Goal: Task Accomplishment & Management: Complete application form

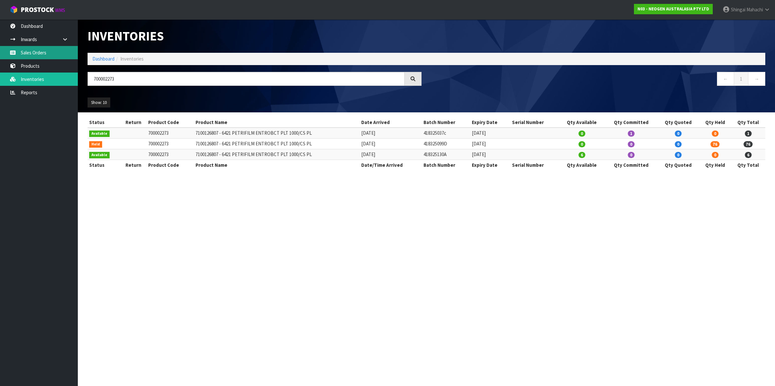
drag, startPoint x: 0, startPoint y: 0, endPoint x: 30, endPoint y: 54, distance: 61.8
click at [30, 54] on link "Sales Orders" at bounding box center [39, 52] width 78 height 13
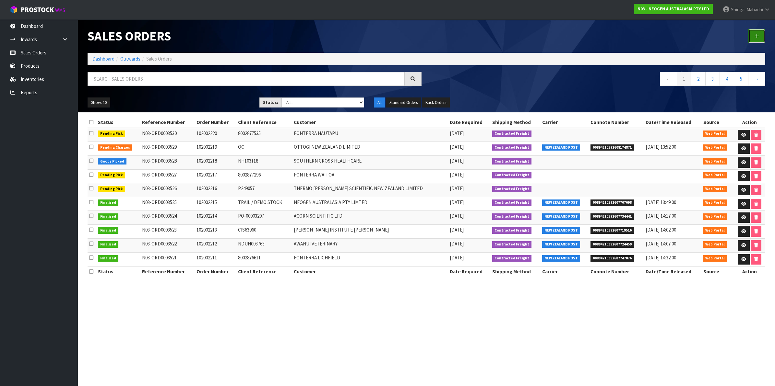
click at [759, 34] on link at bounding box center [756, 36] width 17 height 14
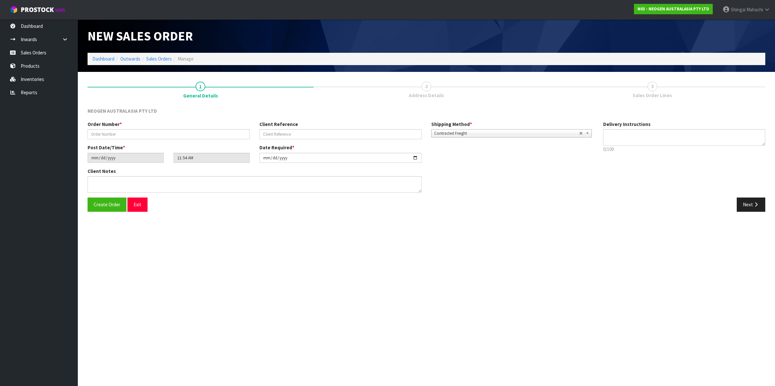
type textarea "CHILLED GOODS -OVERNIGHT"
click at [122, 135] on input "text" at bounding box center [168, 134] width 162 height 10
click at [136, 134] on input "text" at bounding box center [168, 134] width 162 height 10
paste input "GFS-4ZC-XCV PO-203600222"
type input "GFS-4ZC-XCV PO-203600222"
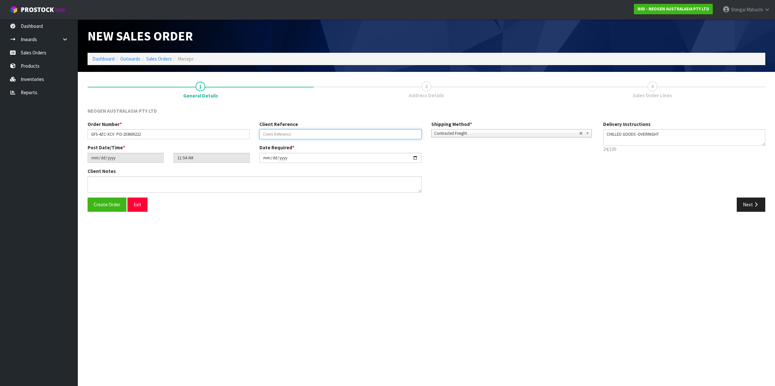
click at [292, 132] on input "text" at bounding box center [340, 134] width 162 height 10
paste input "GFS-4ZC-XCV PO-203600222"
type input "PO-203600222"
click at [145, 132] on input "GFS-4ZC-XCV PO-203600222" at bounding box center [168, 134] width 162 height 10
type input "GFS-4ZC-XCV"
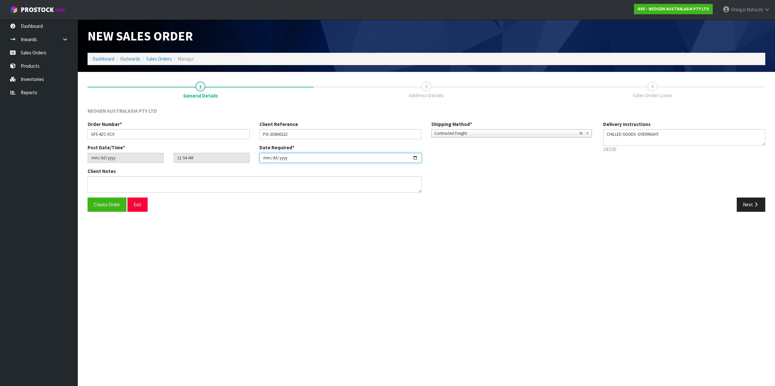
click at [415, 156] on input "[DATE]" at bounding box center [340, 158] width 162 height 10
type input "[DATE]"
click at [95, 181] on textarea at bounding box center [254, 184] width 334 height 17
paste textarea "PLEASE NOTE - THIS BOX MUST COME FROM HELD WAREHOUSE – BATCH # 346FRN A BARCODE…"
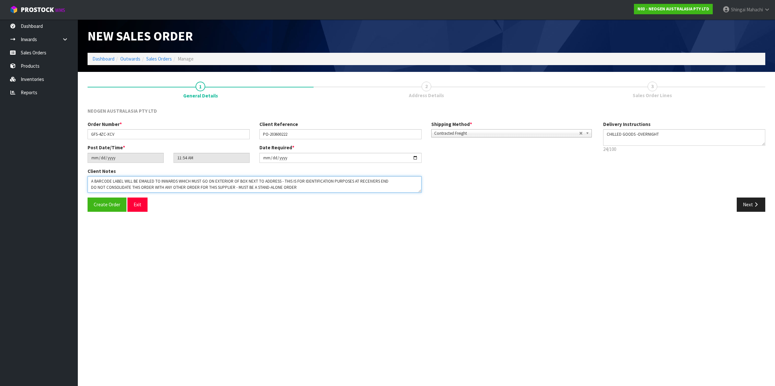
scroll to position [12, 0]
type textarea "PLEASE NOTE - THIS BOX MUST COME FROM HELD WAREHOUSE – BATCH # 346FRN A BARCODE…"
click at [749, 204] on button "Next" at bounding box center [750, 205] width 29 height 14
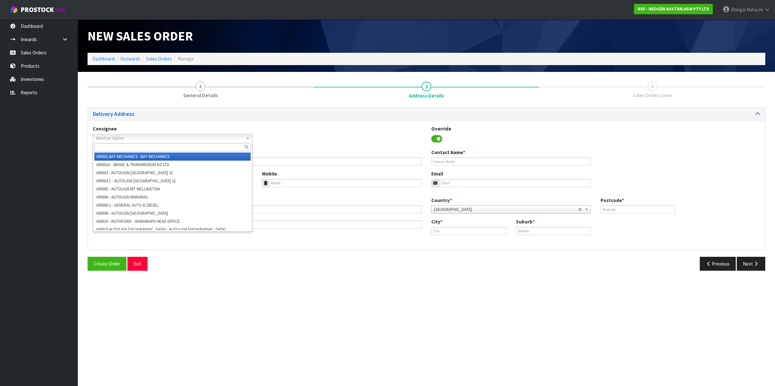
click at [112, 138] on span "Select an Option" at bounding box center [170, 138] width 148 height 8
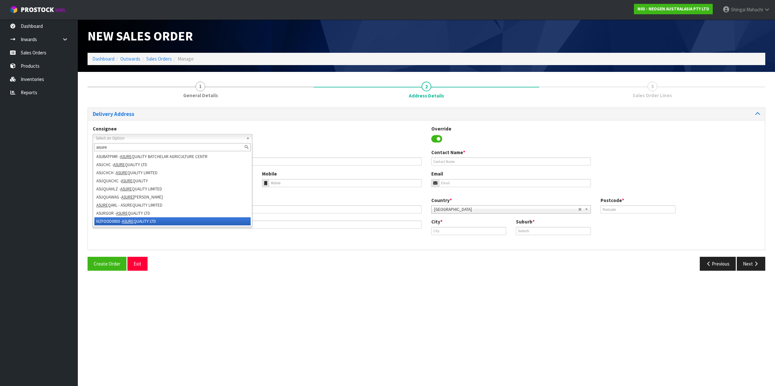
type input "asure"
click at [109, 218] on li "NZFOOD0003 - ASURE QUALITY LTD" at bounding box center [172, 221] width 156 height 8
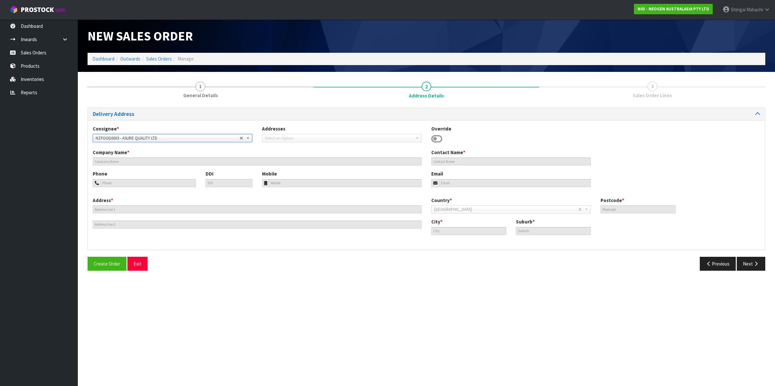
type input "ASURE QUALITY LTD"
type input "[STREET_ADDRESS]"
type input "0600"
type input "[GEOGRAPHIC_DATA]"
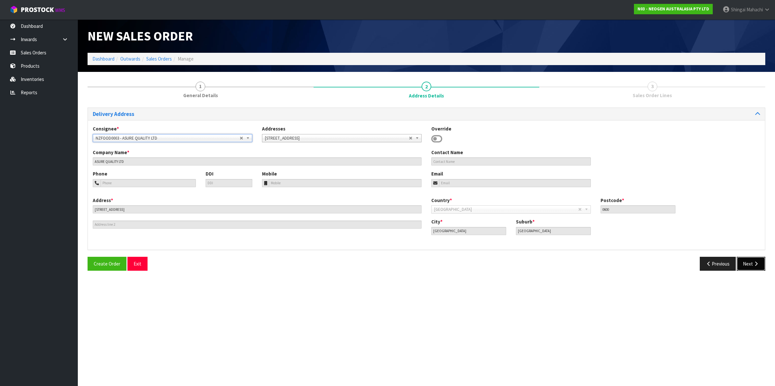
click at [746, 264] on button "Next" at bounding box center [750, 264] width 29 height 14
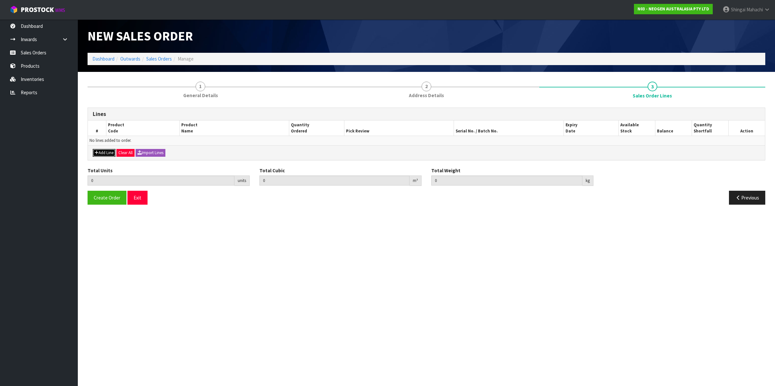
click at [98, 152] on button "Add Line" at bounding box center [104, 153] width 23 height 8
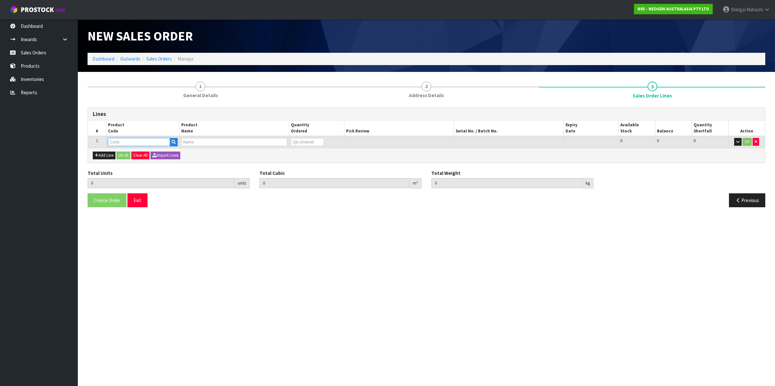
click at [110, 146] on input "text" at bounding box center [139, 142] width 62 height 8
paste input "700002120"
type input "700002120"
type input "0.000000"
type input "0.000"
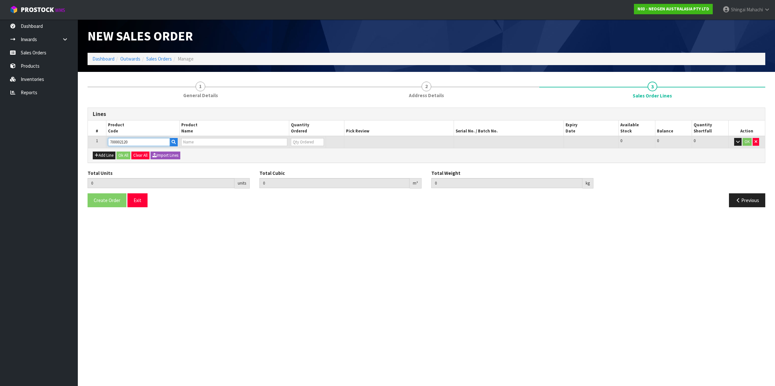
type input "7100039374 - 6406 PETRIFILM AEROBIC CT PLT 1000EA/CS"
type input "0"
type input "700002120"
click at [272, 142] on tr "1 700002120 7100039374 - 6406 PETRIFILM AEROBIC CT PLT 1000EA/CS 0 BOX 79 79 0 …" at bounding box center [426, 142] width 677 height 12
type input "1"
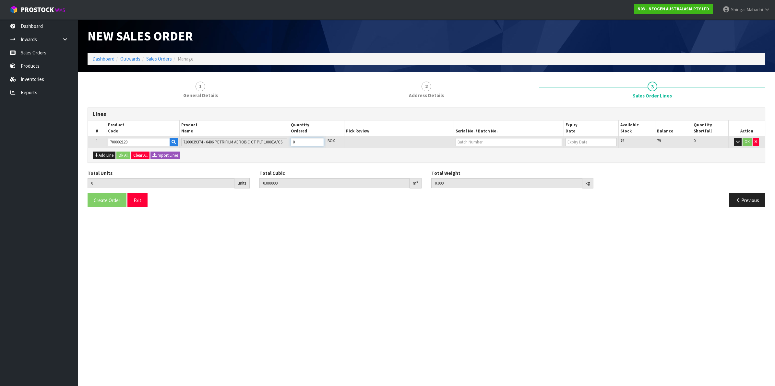
type input "0.00736"
type input "2"
type input "1"
click at [746, 142] on button "OK" at bounding box center [746, 142] width 9 height 8
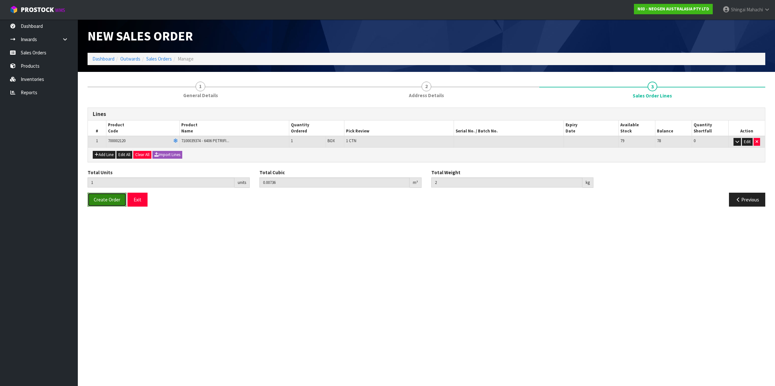
click at [99, 202] on span "Create Order" at bounding box center [107, 200] width 27 height 6
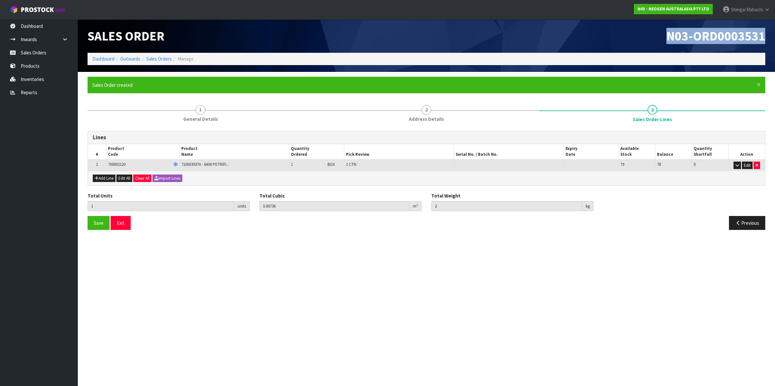
drag, startPoint x: 668, startPoint y: 38, endPoint x: 764, endPoint y: 37, distance: 95.6
click at [764, 37] on span "N03-ORD0003531" at bounding box center [715, 36] width 99 height 16
copy span "N03-ORD0003531"
click at [161, 56] on link "Sales Orders" at bounding box center [159, 59] width 26 height 6
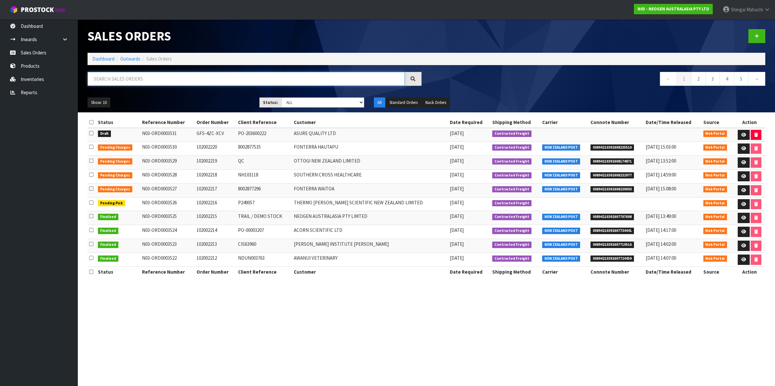
click at [139, 76] on input "text" at bounding box center [245, 79] width 317 height 14
click at [754, 32] on link at bounding box center [756, 36] width 17 height 14
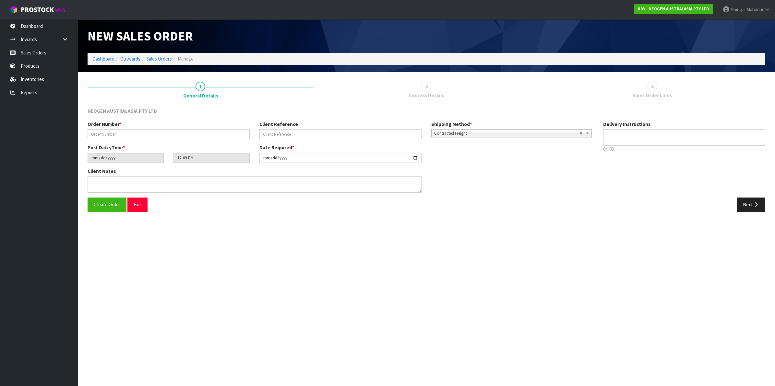
type textarea "CHILLED GOODS -OVERNIGHT"
click at [94, 131] on input "text" at bounding box center [168, 134] width 162 height 10
paste input "KTC-U4M-ERD PO-203600213"
type input "KTC-U4M-ERD PO-203600213"
click at [279, 131] on input "text" at bounding box center [340, 134] width 162 height 10
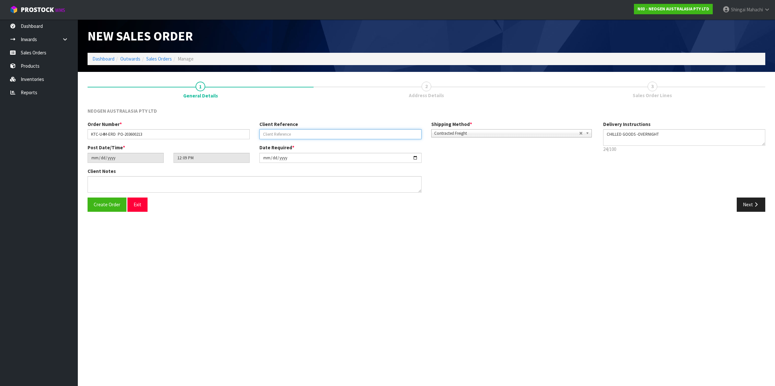
paste input "KTC-U4M-ERD PO-203600213"
type input "PO-203600213"
click at [416, 157] on input "[DATE]" at bounding box center [340, 158] width 162 height 10
type input "[DATE]"
click at [111, 181] on textarea at bounding box center [254, 184] width 334 height 17
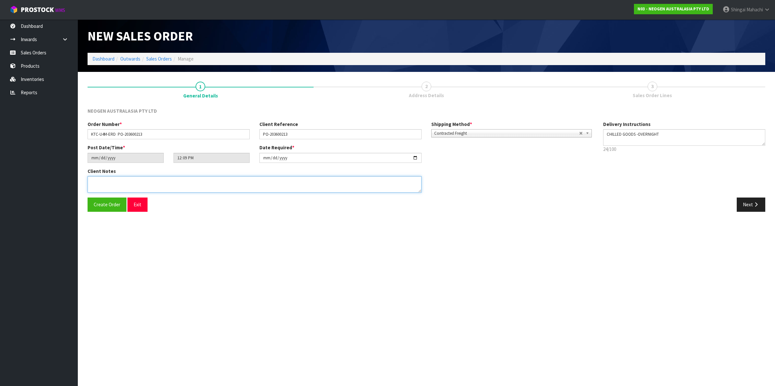
paste textarea "PLEASE NOTE - THIS BOX MUST COME FROM HELD WAREHOUSE – BATCH # 345XA5 A BARCODE…"
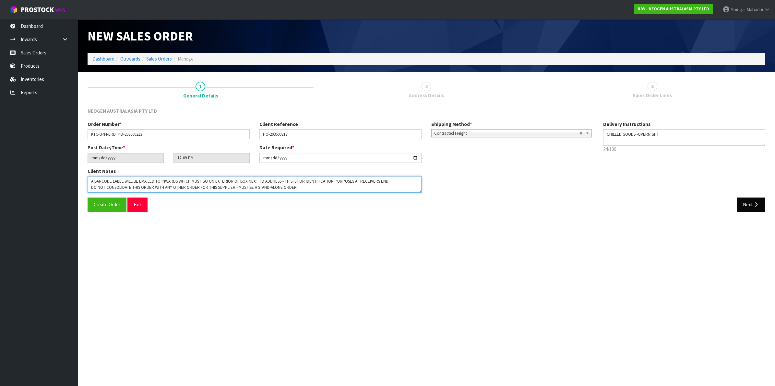
type textarea "PLEASE NOTE - THIS BOX MUST COME FROM HELD WAREHOUSE – BATCH # 345XA5 A BARCODE…"
click at [752, 203] on button "Next" at bounding box center [750, 205] width 29 height 14
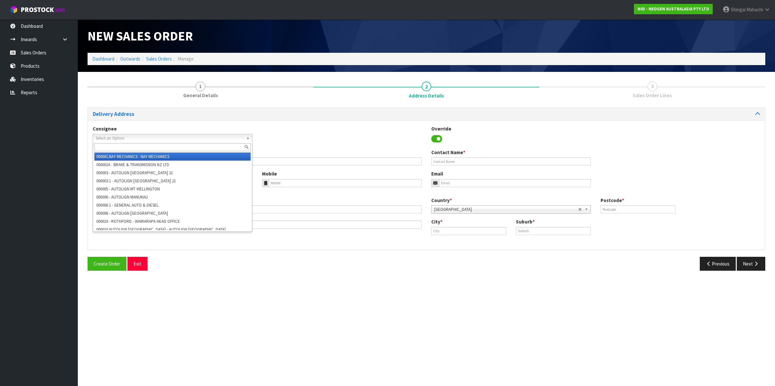
click at [154, 139] on span "Select an Option" at bounding box center [170, 138] width 148 height 8
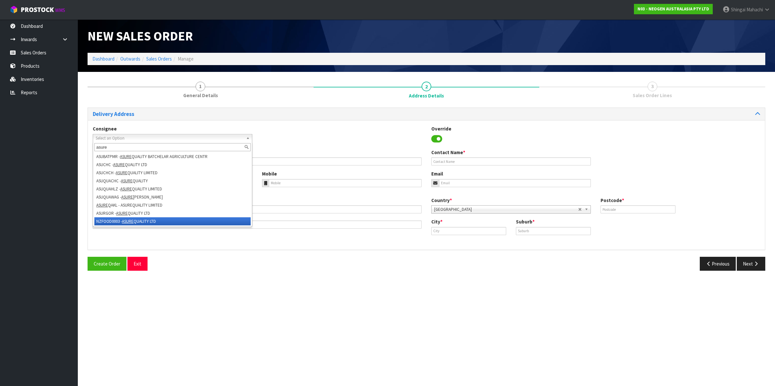
type input "asure"
click at [130, 219] on em "ASURE" at bounding box center [128, 222] width 12 height 6
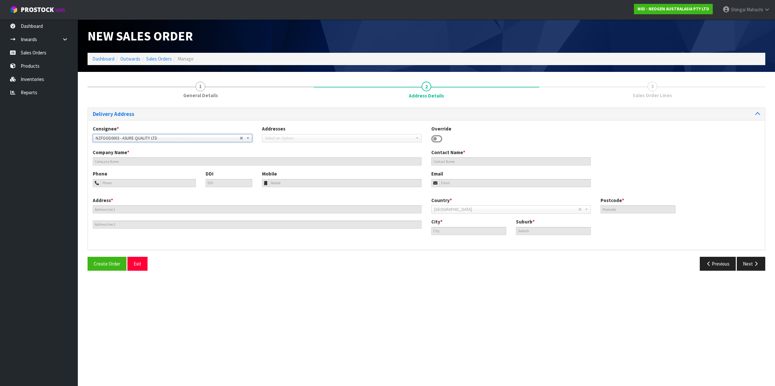
type input "ASURE QUALITY LTD"
type input "[STREET_ADDRESS]"
type input "0600"
type input "[GEOGRAPHIC_DATA]"
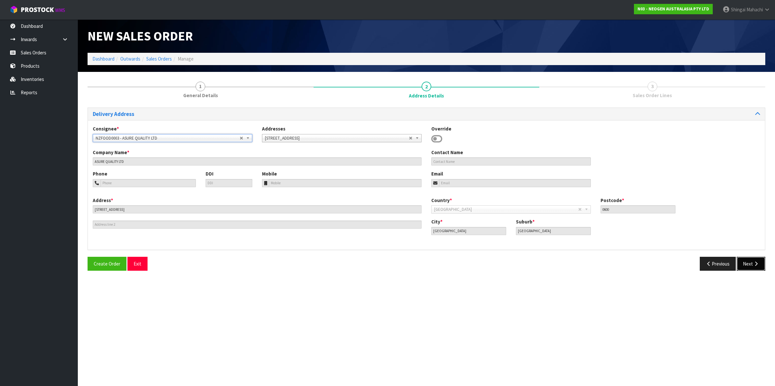
click at [747, 261] on button "Next" at bounding box center [750, 264] width 29 height 14
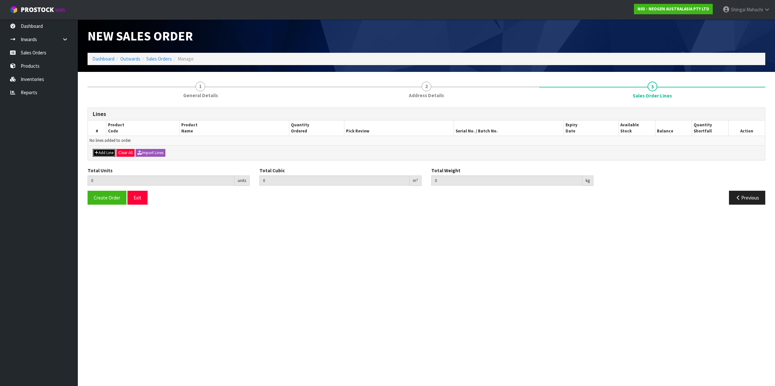
click at [110, 154] on button "Add Line" at bounding box center [104, 153] width 23 height 8
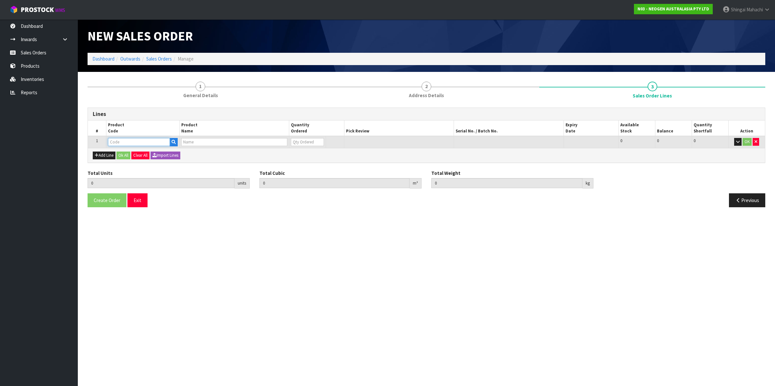
click at [123, 141] on input "text" at bounding box center [139, 142] width 62 height 8
type input "700002120"
type input "0.000000"
type input "0.000"
type input "7100039374 - 6406 PETRIFILM AEROBIC CT PLT 1000EA/CS"
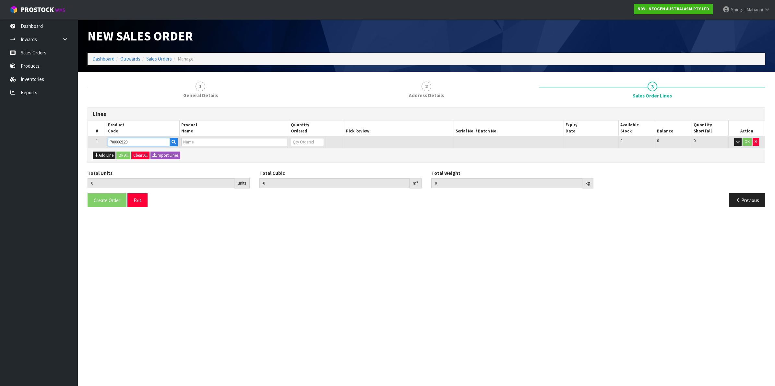
type input "0"
type input "700002120"
click at [284, 142] on tr "1 700002120 7100039374 - 6406 PETRIFILM AEROBIC CT PLT 1000EA/CS 0 BOX 79 79 0 …" at bounding box center [426, 142] width 677 height 12
type input "1"
type input "0.00736"
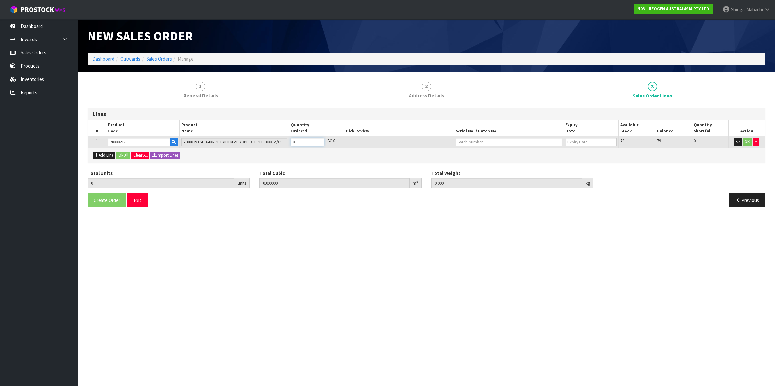
type input "2"
type input "1"
click at [747, 141] on button "OK" at bounding box center [746, 142] width 9 height 8
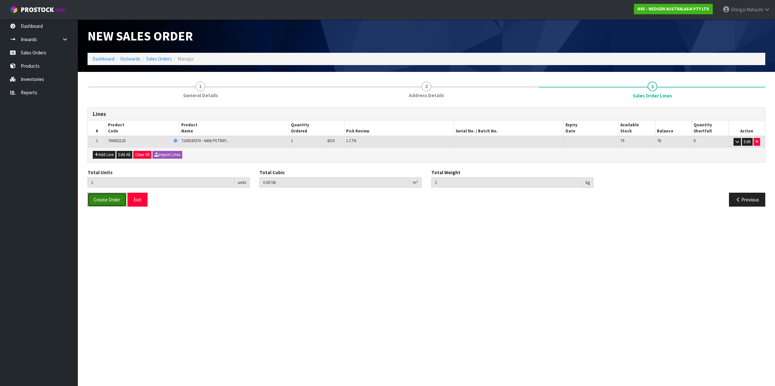
click at [110, 199] on span "Create Order" at bounding box center [107, 200] width 27 height 6
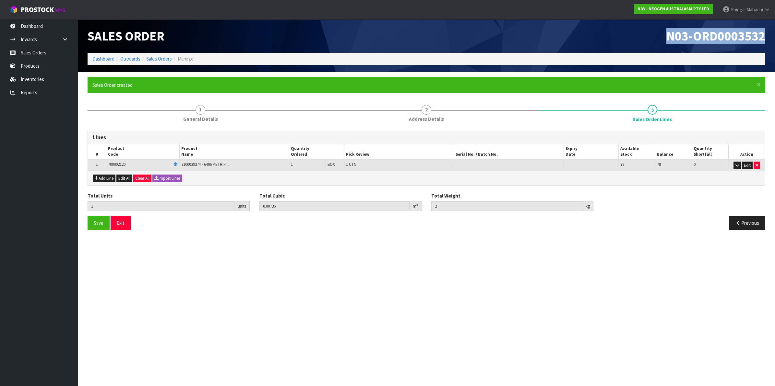
drag, startPoint x: 667, startPoint y: 33, endPoint x: 775, endPoint y: 38, distance: 108.3
click at [774, 38] on html "Toggle navigation ProStock WMS N03 - NEOGEN AUSTRALASIA PTY LTD [PERSON_NAME] L…" at bounding box center [387, 193] width 775 height 386
copy span "N03-ORD0003532"
click at [159, 58] on link "Sales Orders" at bounding box center [159, 59] width 26 height 6
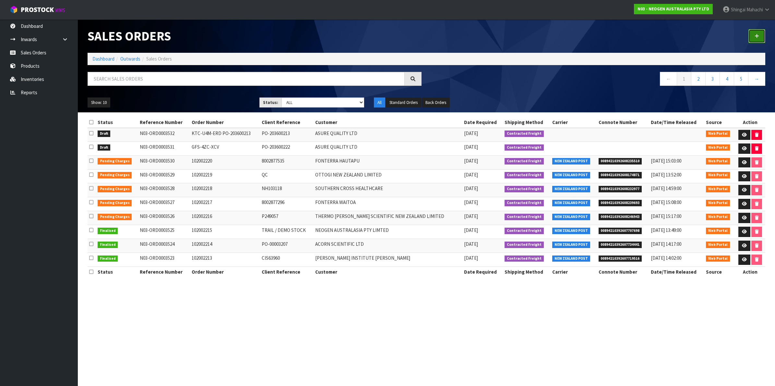
click at [753, 35] on link at bounding box center [756, 36] width 17 height 14
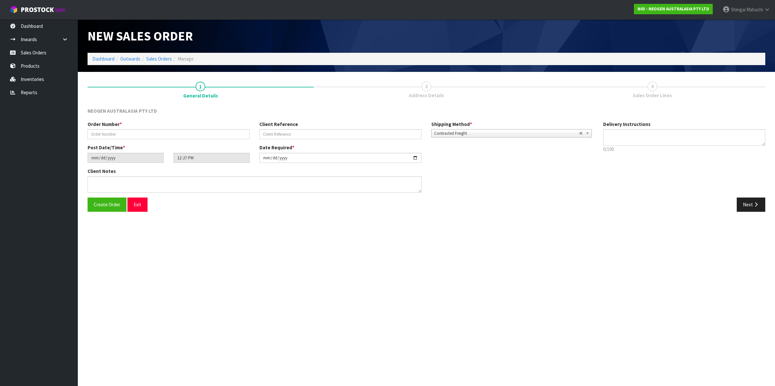
type textarea "CHILLED GOODS -OVERNIGHT"
click at [102, 135] on input "text" at bounding box center [168, 134] width 162 height 10
paste input "WVI-AYG-CKJ PO203600213"
type input "WVI-AYG-CKJ PO203600213"
click at [289, 130] on input "text" at bounding box center [340, 134] width 162 height 10
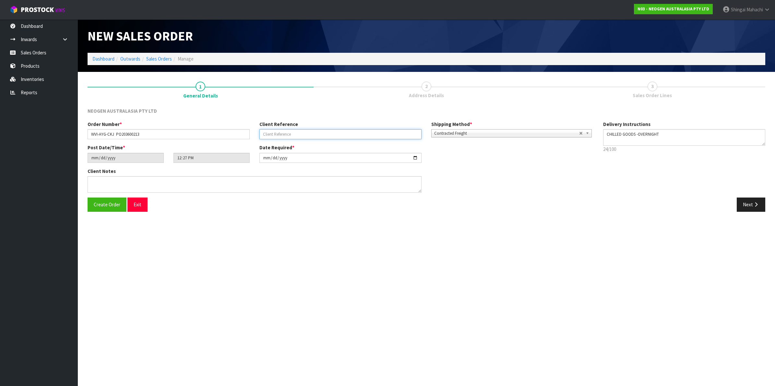
paste input "WVI-AYG-CKJ PO203600213"
type input "PO203600213"
click at [148, 134] on input "WVI-AYG-CKJ PO203600213" at bounding box center [168, 134] width 162 height 10
type input "WVI-AYG-CKJ"
click at [416, 158] on input "[DATE]" at bounding box center [340, 158] width 162 height 10
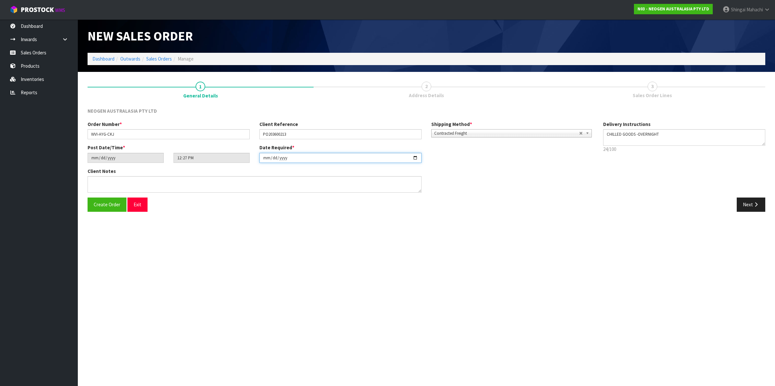
type input "[DATE]"
click at [97, 185] on textarea at bounding box center [254, 184] width 334 height 17
paste textarea "PLEASE NOTE - THIS BOX MUST COME FROM HELD WAREHOUSE – BATCH # 346A4J A BARCODE…"
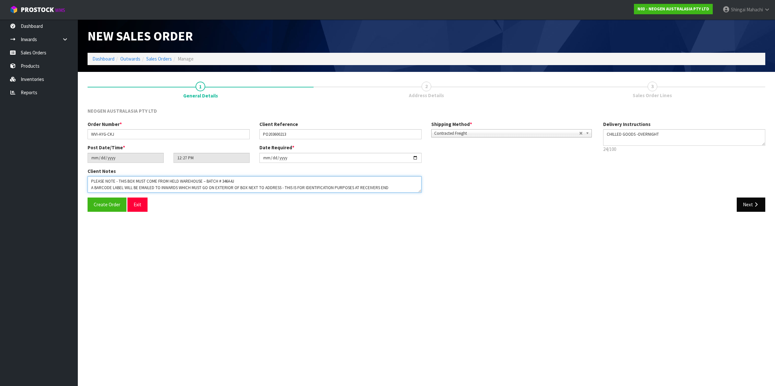
type textarea "PLEASE NOTE - THIS BOX MUST COME FROM HELD WAREHOUSE – BATCH # 346A4J A BARCODE…"
click at [754, 206] on icon "button" at bounding box center [755, 204] width 6 height 5
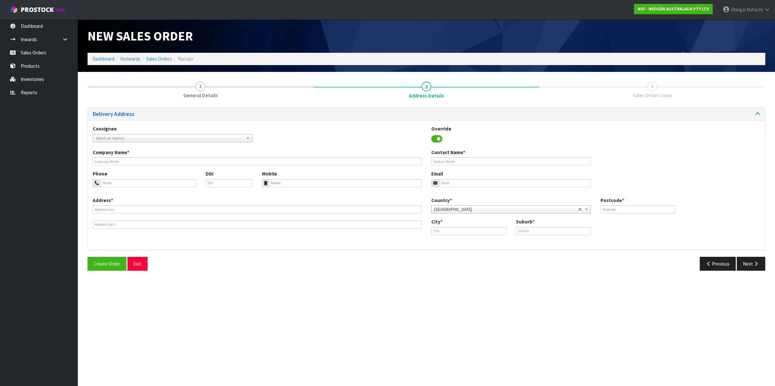
click at [155, 135] on span "Select an Option" at bounding box center [170, 138] width 148 height 8
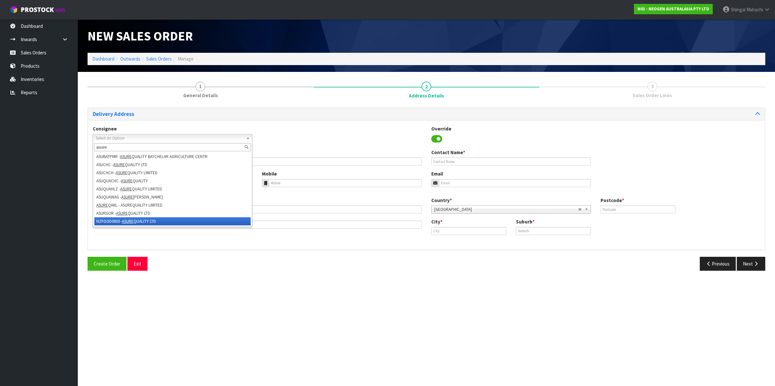
type input "asure"
click at [122, 219] on li "NZFOOD0003 - ASURE QUALITY LTD" at bounding box center [172, 221] width 156 height 8
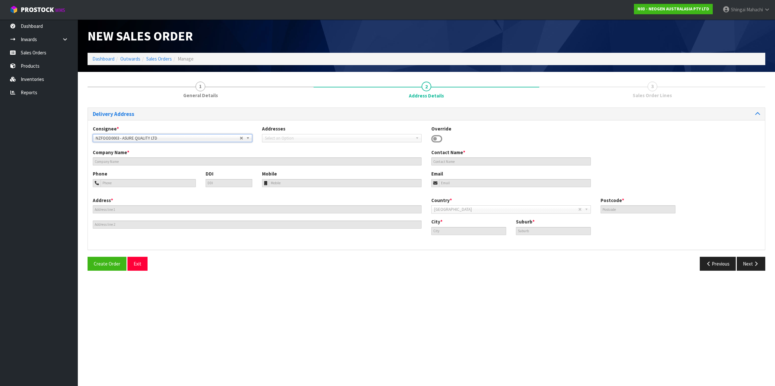
type input "ASURE QUALITY LTD"
type input "[STREET_ADDRESS]"
type input "0600"
type input "[GEOGRAPHIC_DATA]"
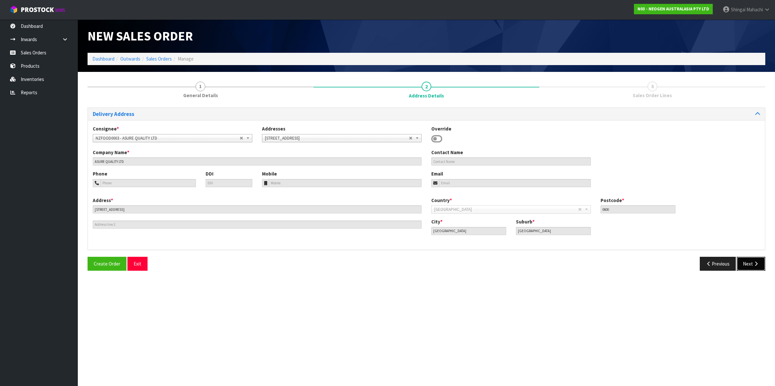
click at [753, 264] on icon "button" at bounding box center [755, 264] width 6 height 5
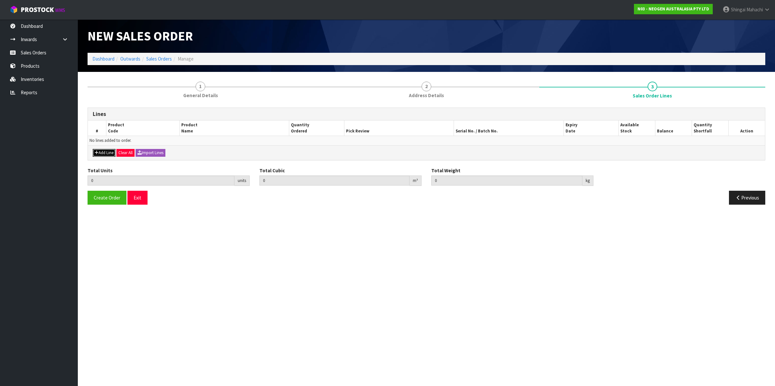
click at [106, 155] on button "Add Line" at bounding box center [104, 153] width 23 height 8
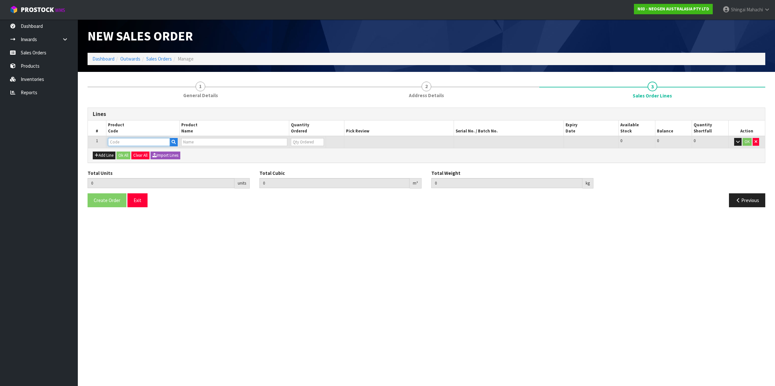
click at [117, 142] on input "text" at bounding box center [139, 142] width 62 height 8
type input "700002148"
type input "0.000000"
type input "0.000"
type input "7100040141 - 6477 PETRIFILM RAPD YNM CT PLT 500EA/CS"
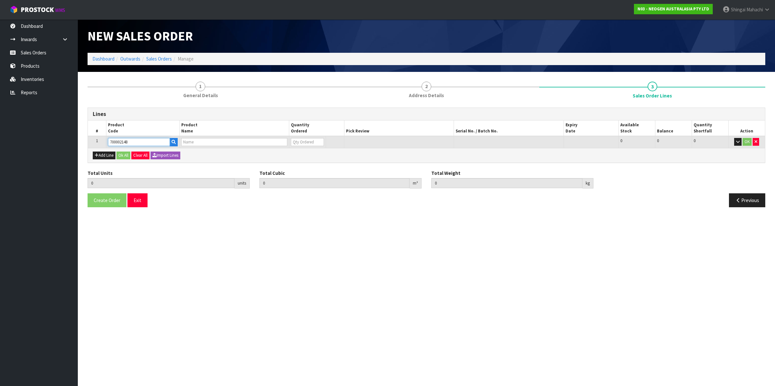
type input "0"
type input "700002148"
drag, startPoint x: 303, startPoint y: 144, endPoint x: 291, endPoint y: 142, distance: 12.5
click at [291, 142] on input "0" at bounding box center [307, 142] width 33 height 8
type input "1"
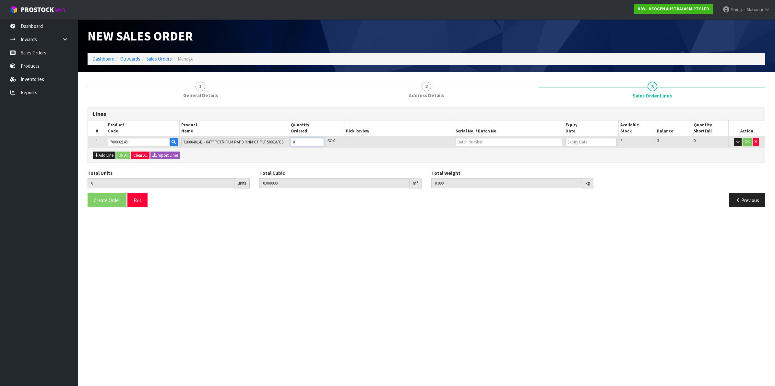
type input "0.009842"
type input "1.6"
type input "1"
click at [747, 140] on button "OK" at bounding box center [746, 142] width 9 height 8
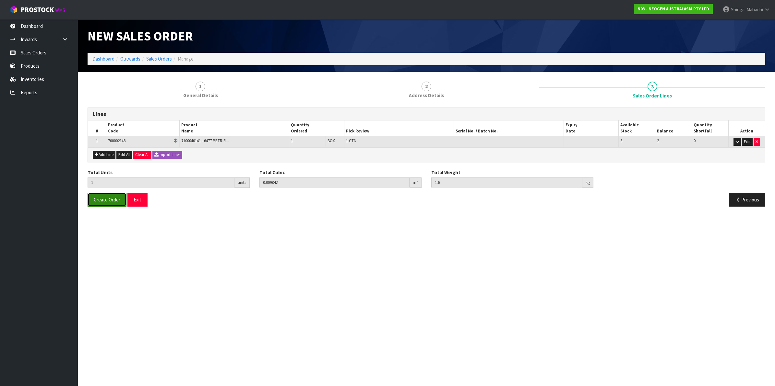
click at [112, 197] on span "Create Order" at bounding box center [107, 200] width 27 height 6
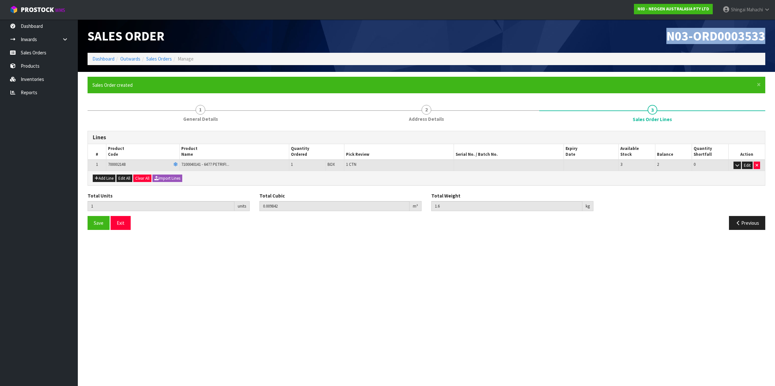
drag, startPoint x: 664, startPoint y: 36, endPoint x: 766, endPoint y: 35, distance: 102.1
click at [766, 35] on div "N03-ORD0003533" at bounding box center [598, 35] width 344 height 33
copy span "N03-ORD0003533"
